Goal: Find specific page/section: Find specific page/section

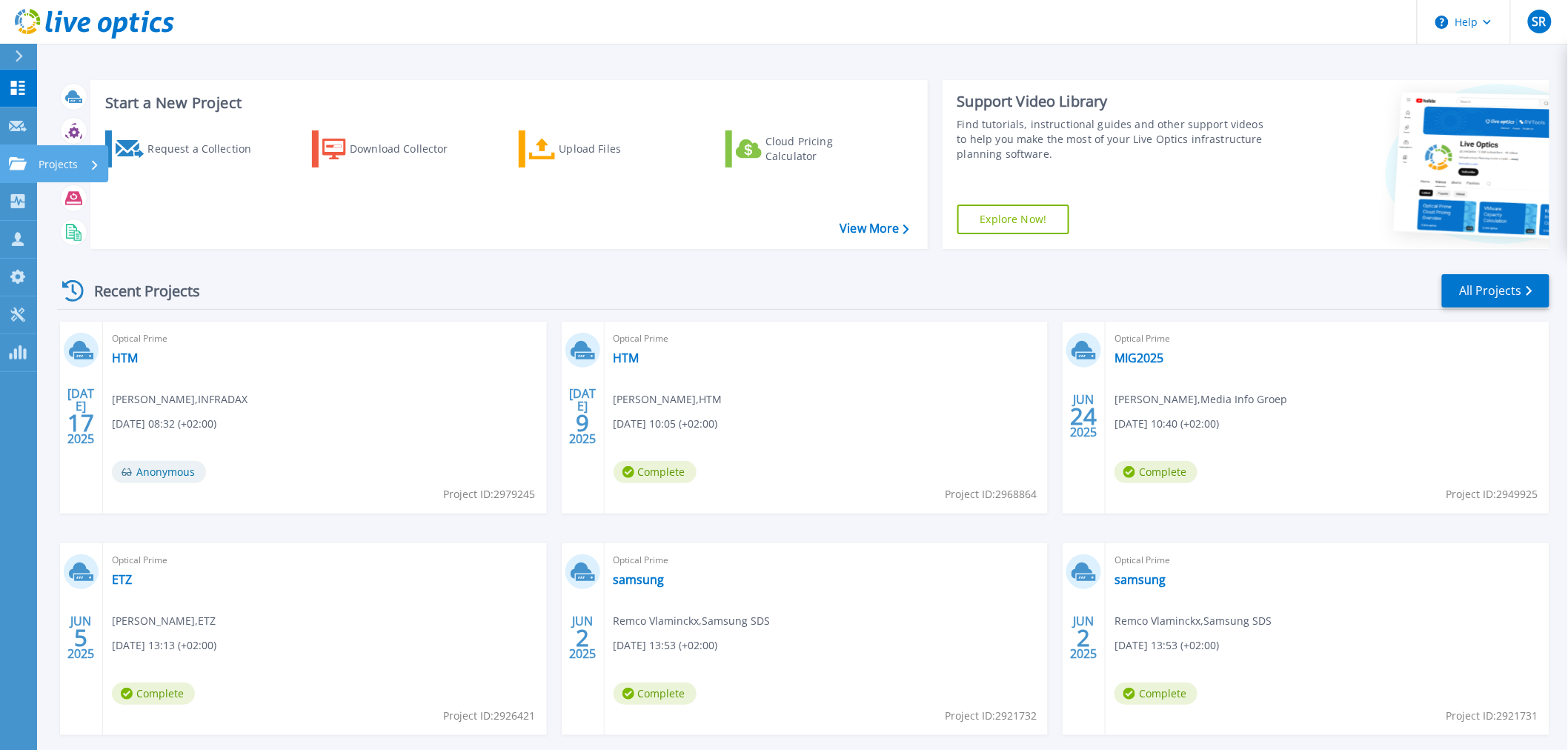
click at [22, 167] on icon at bounding box center [18, 163] width 18 height 12
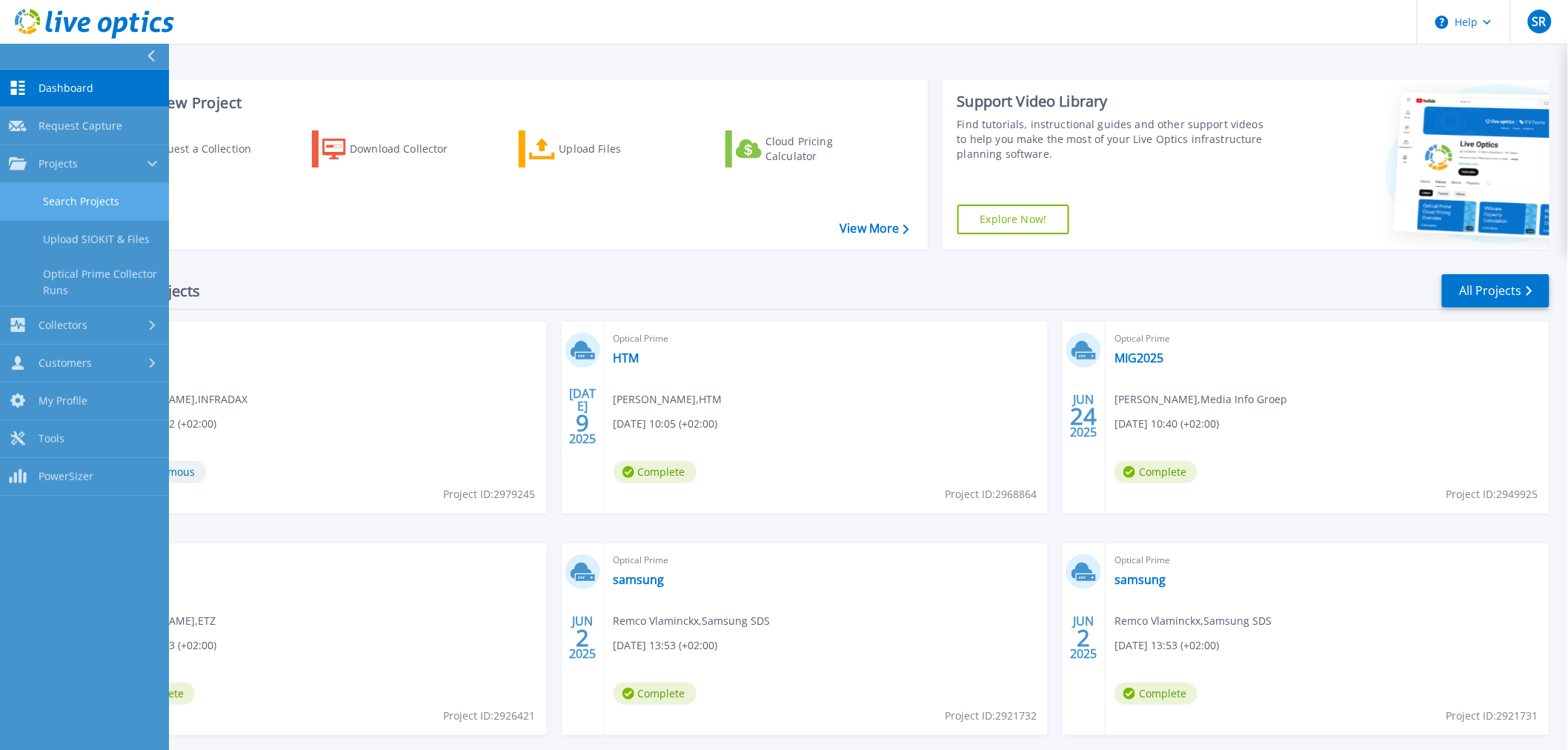
click at [54, 190] on link "Search Projects" at bounding box center [84, 202] width 169 height 38
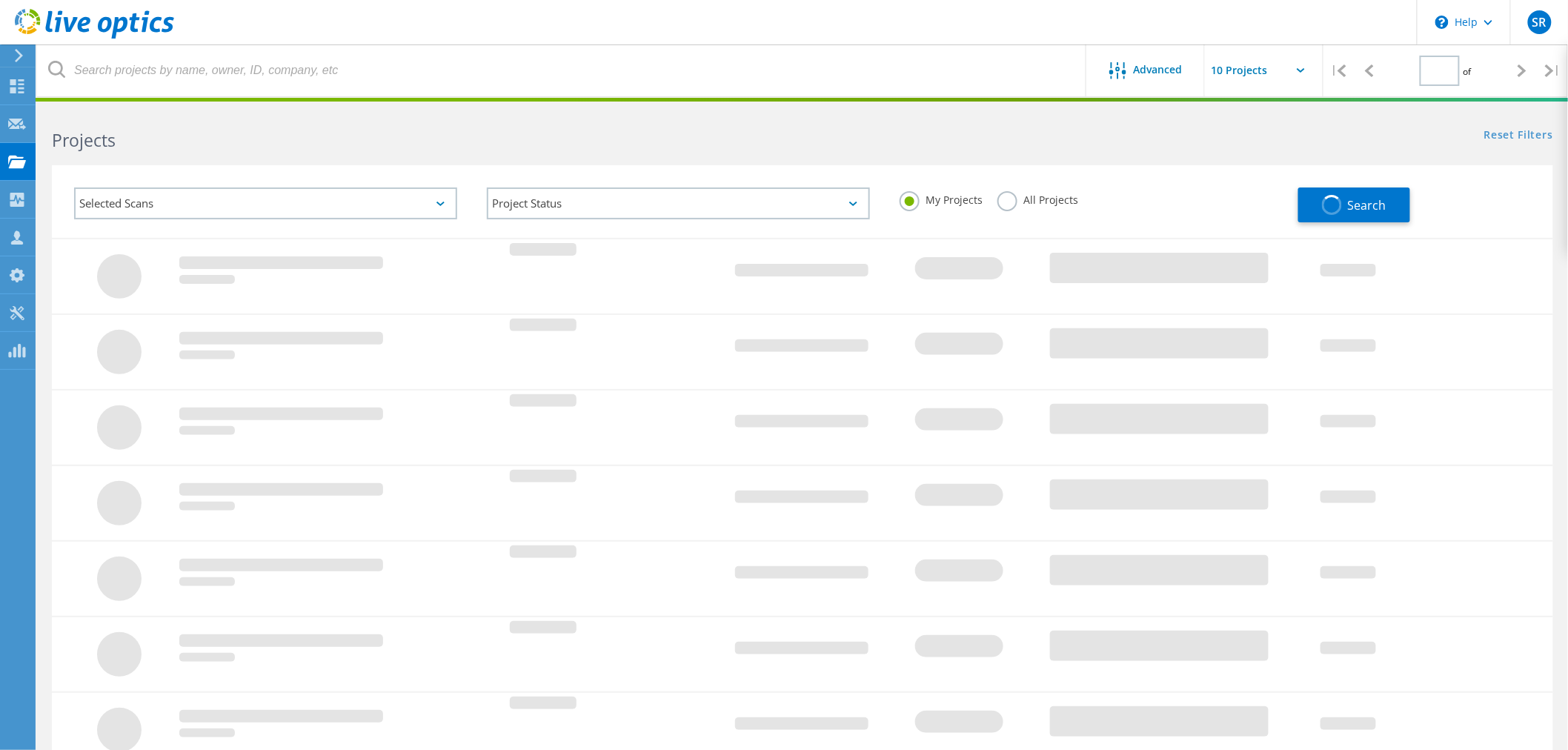
type input "3"
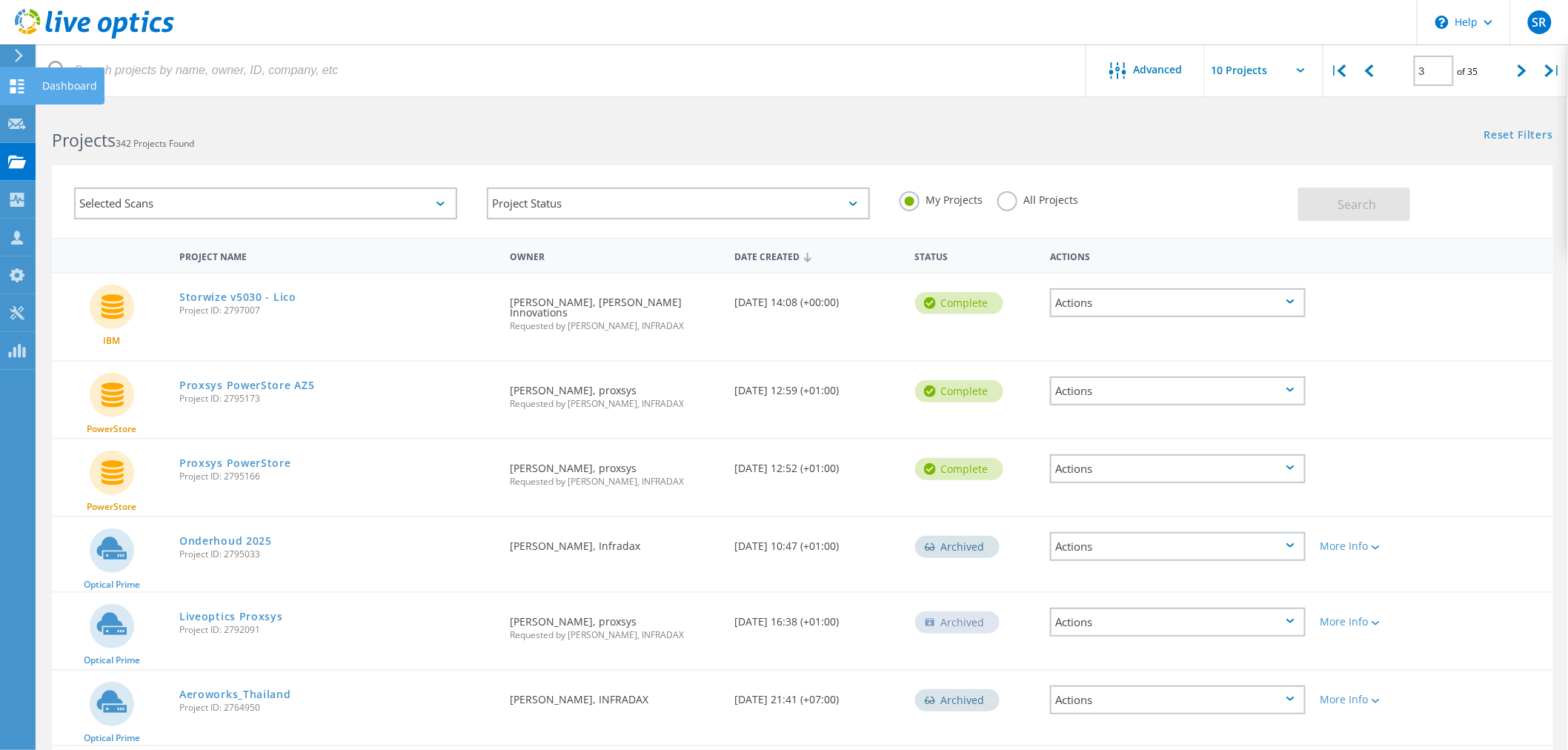
click at [10, 90] on icon at bounding box center [17, 86] width 18 height 14
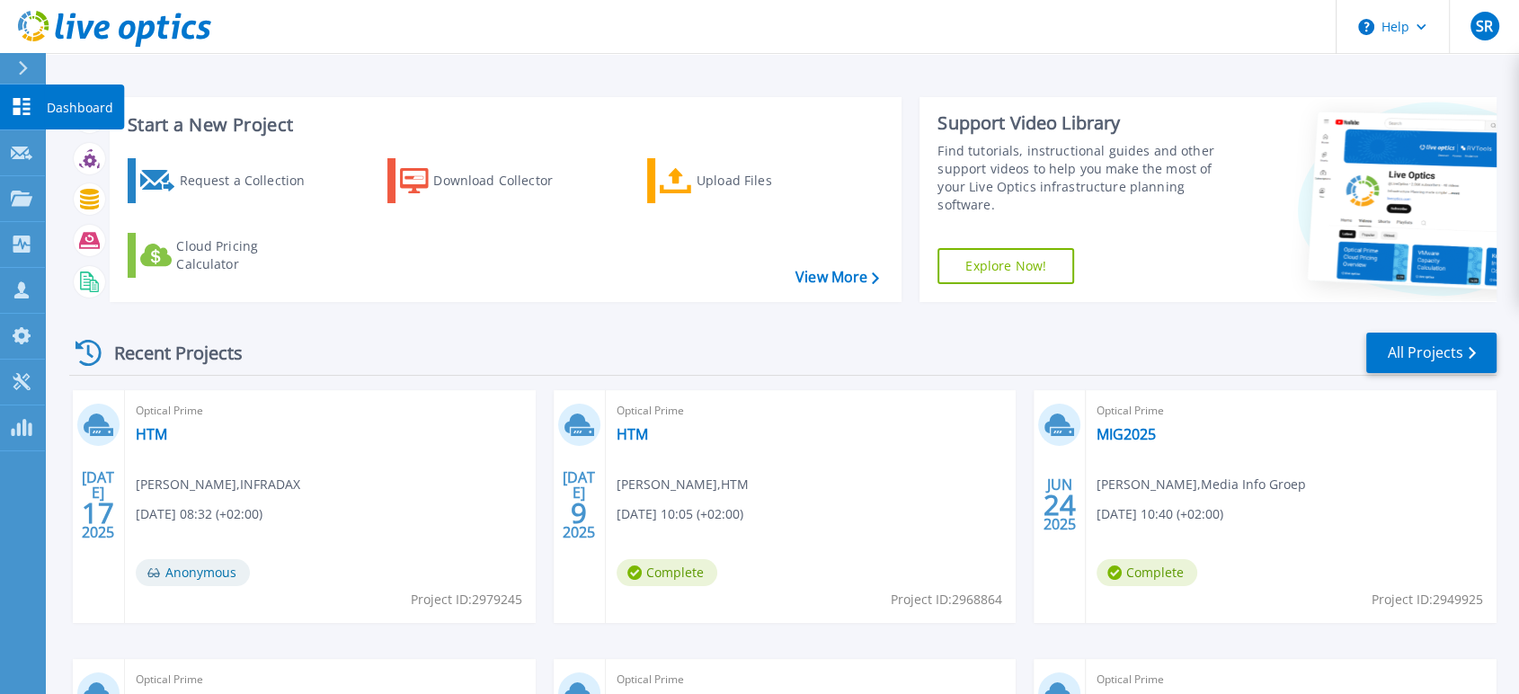
click at [9, 101] on link "Dashboard Dashboard" at bounding box center [22, 107] width 45 height 46
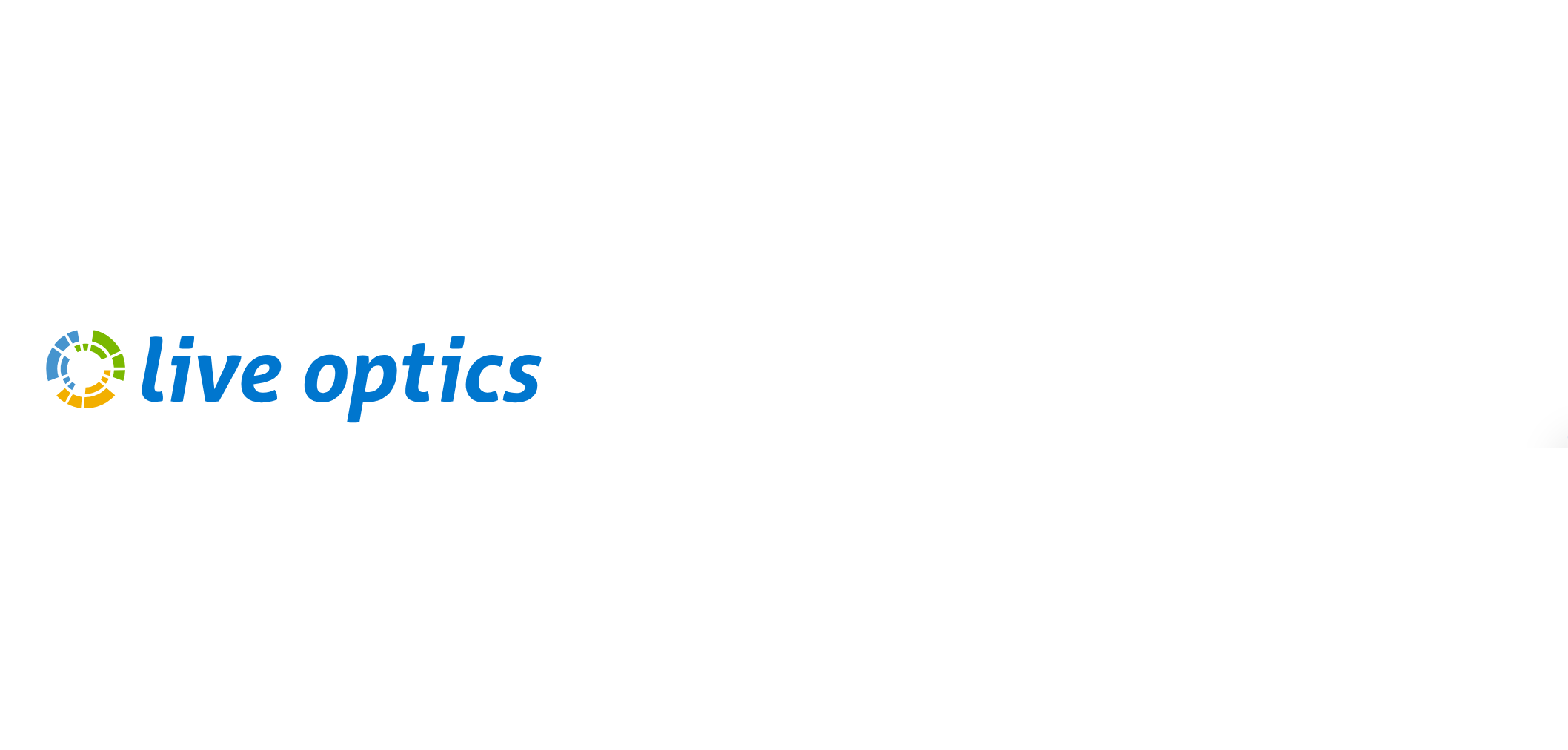
scroll to position [71, 0]
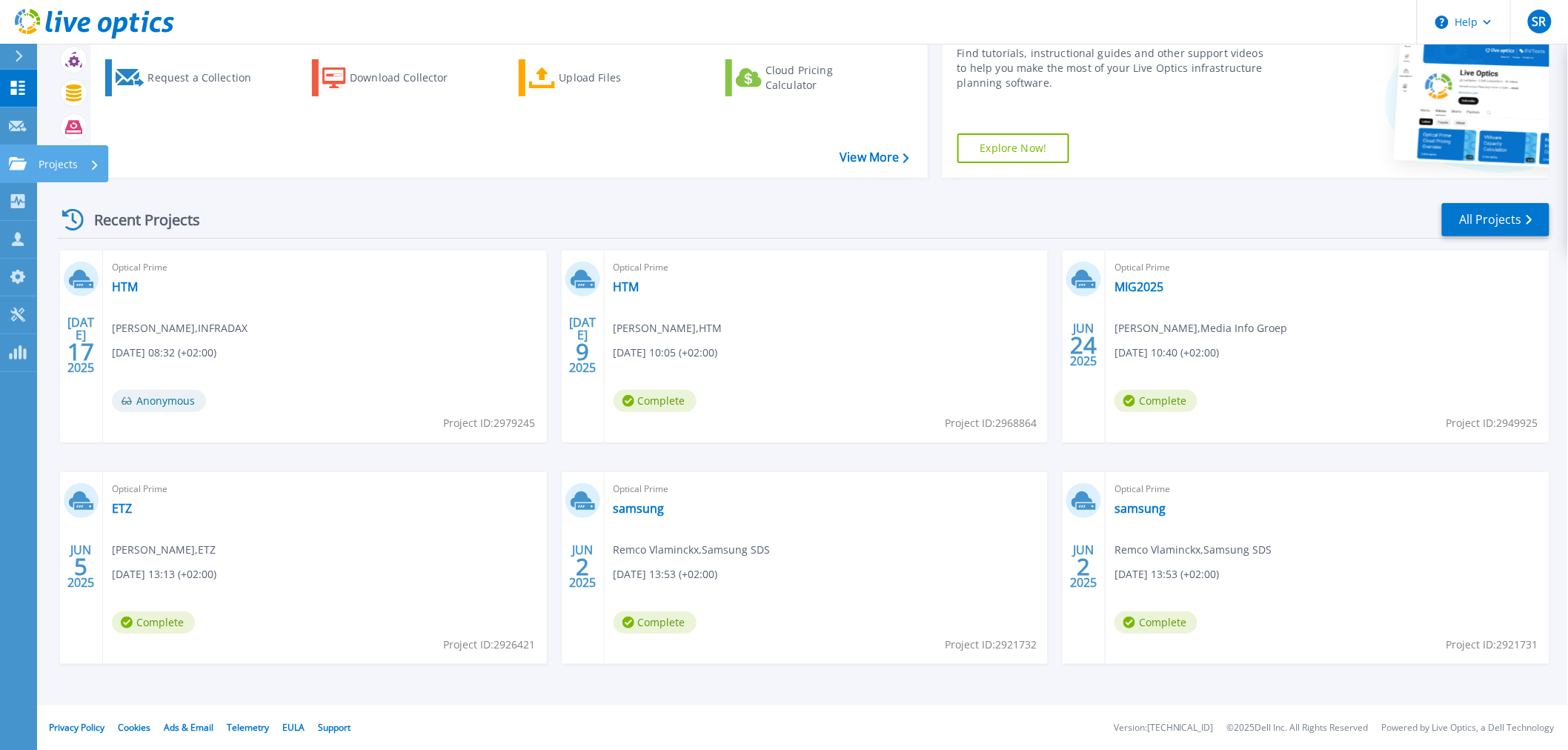
click at [18, 164] on icon at bounding box center [18, 163] width 18 height 12
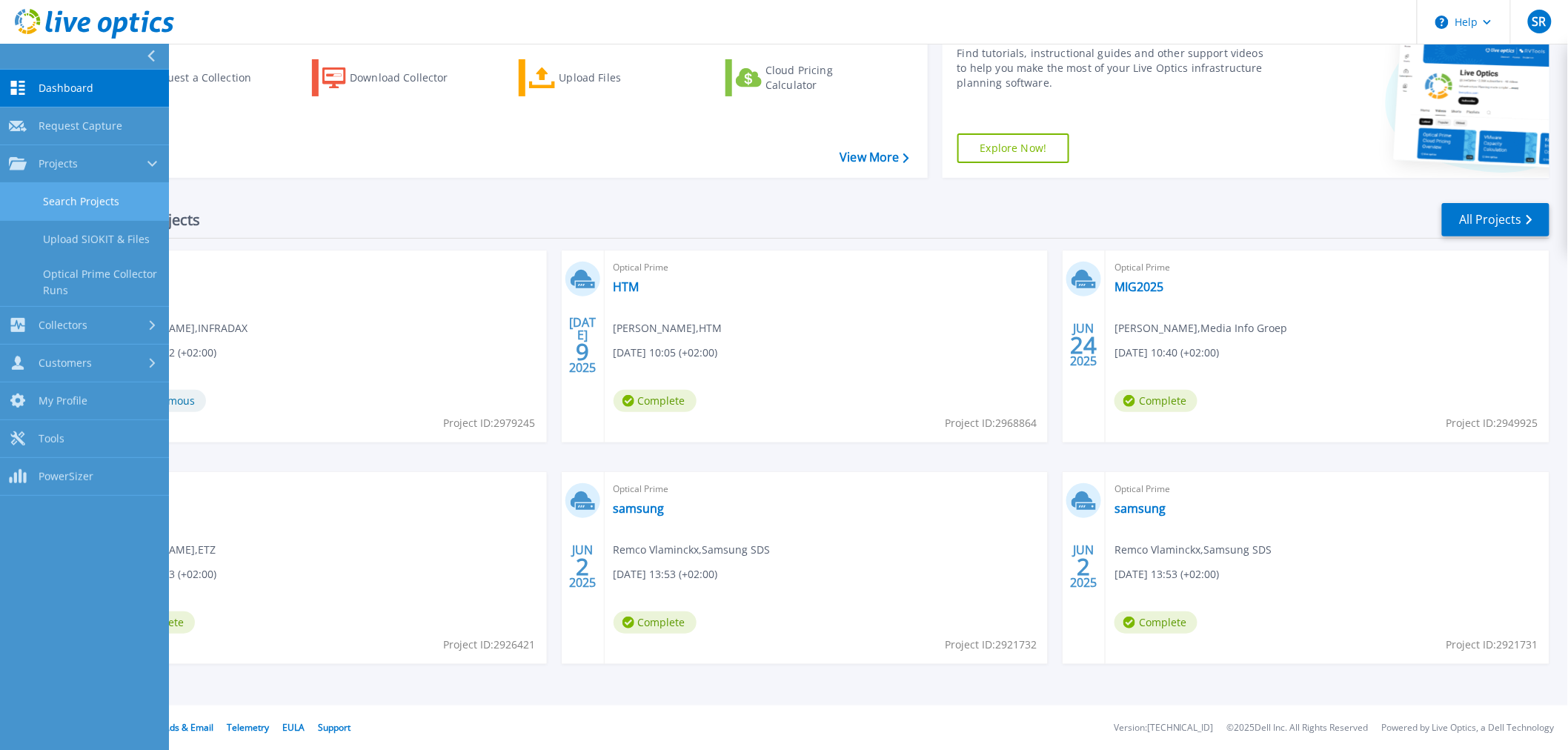
click at [71, 188] on link "Search Projects" at bounding box center [84, 202] width 169 height 38
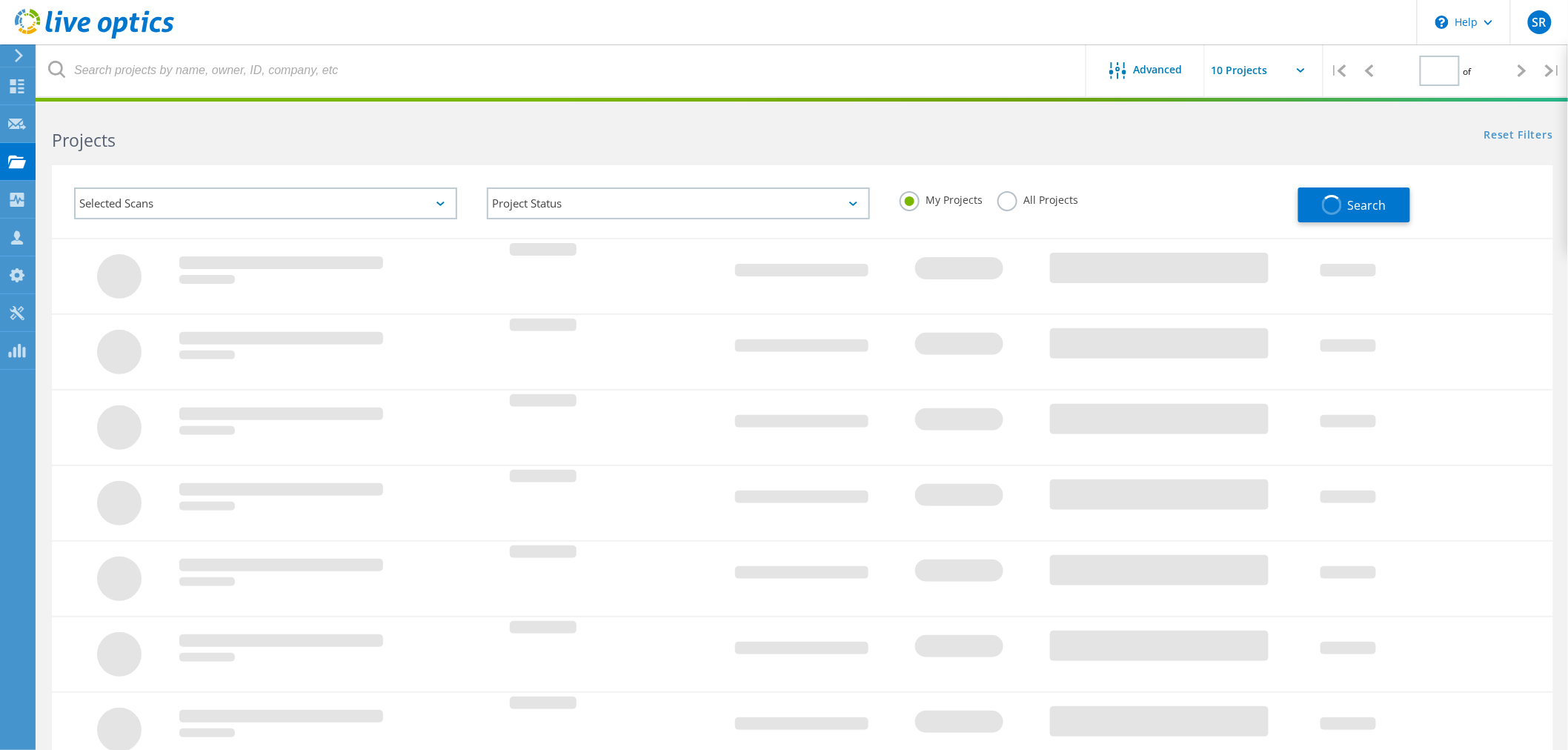
type input "3"
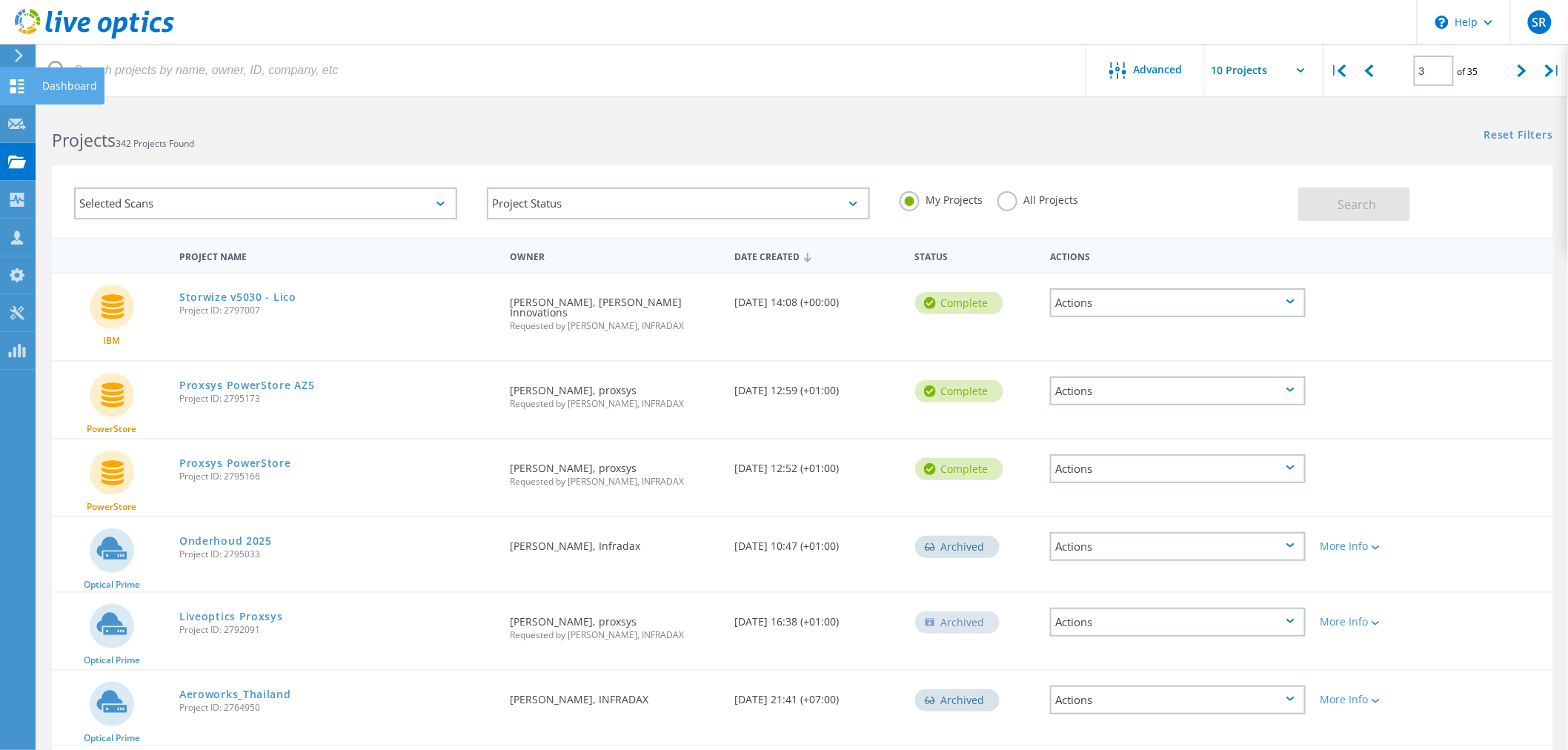
click at [16, 90] on use at bounding box center [17, 86] width 14 height 14
